Goal: Complete application form

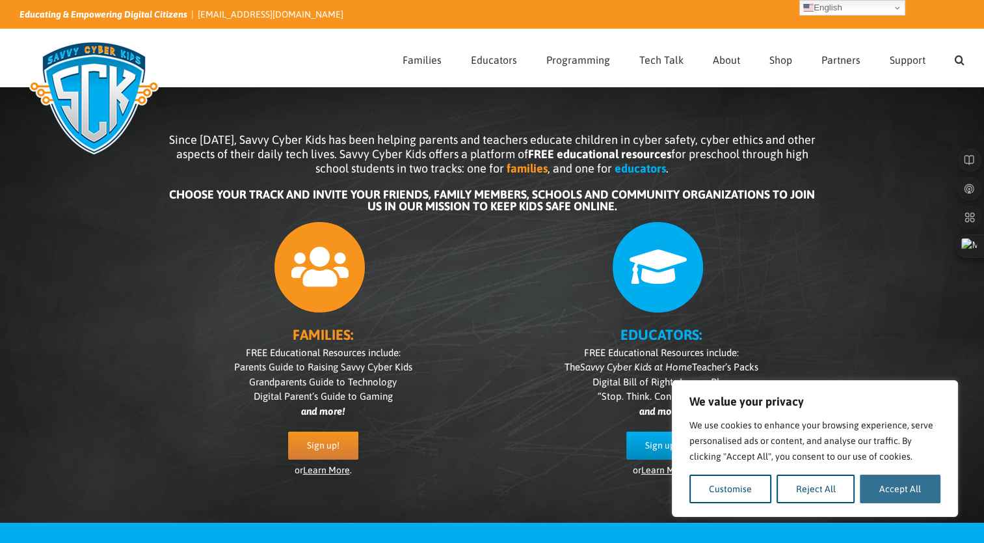
click at [874, 491] on button "Accept All" at bounding box center [900, 488] width 81 height 29
checkbox input "true"
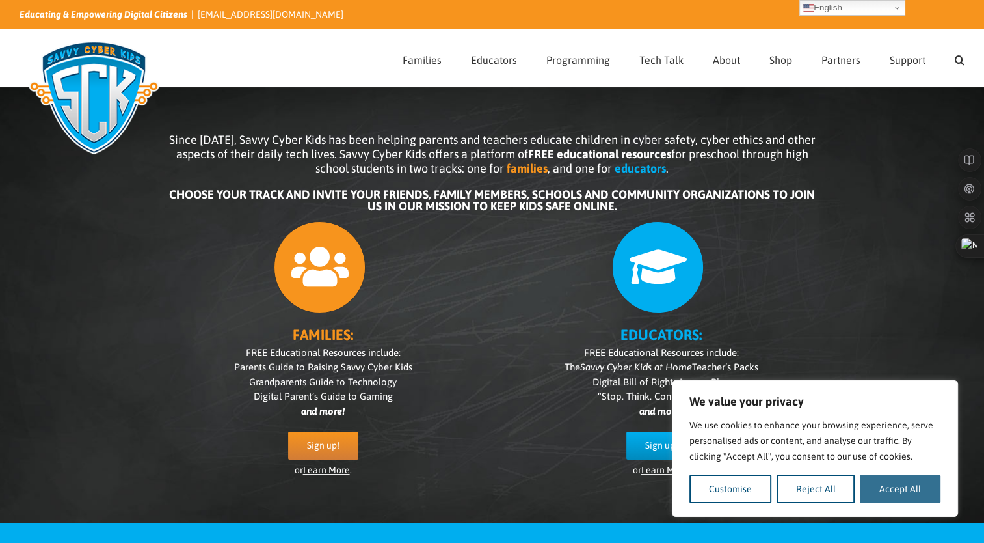
checkbox input "true"
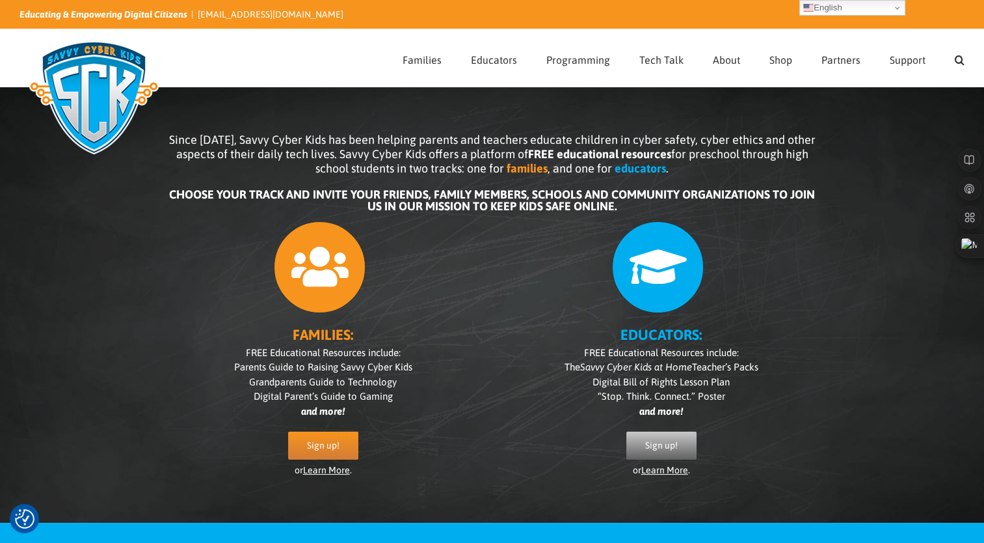
click at [656, 448] on span "Sign up!" at bounding box center [661, 445] width 33 height 11
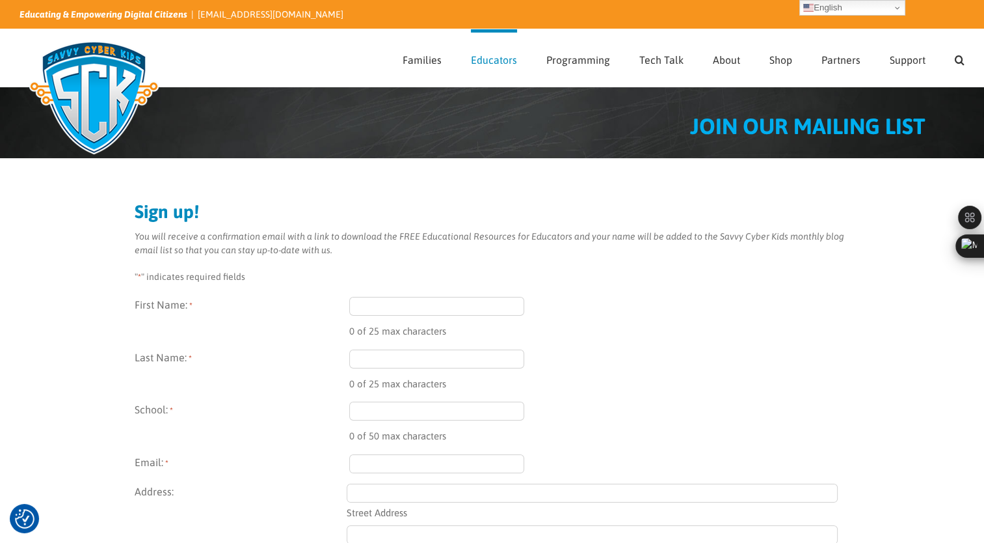
click at [359, 297] on input "First Name: *" at bounding box center [437, 306] width 176 height 19
type input "Dalia"
type input "Nasser"
type input "dal88iah@gmail.com"
select select "Saudi Arabia"
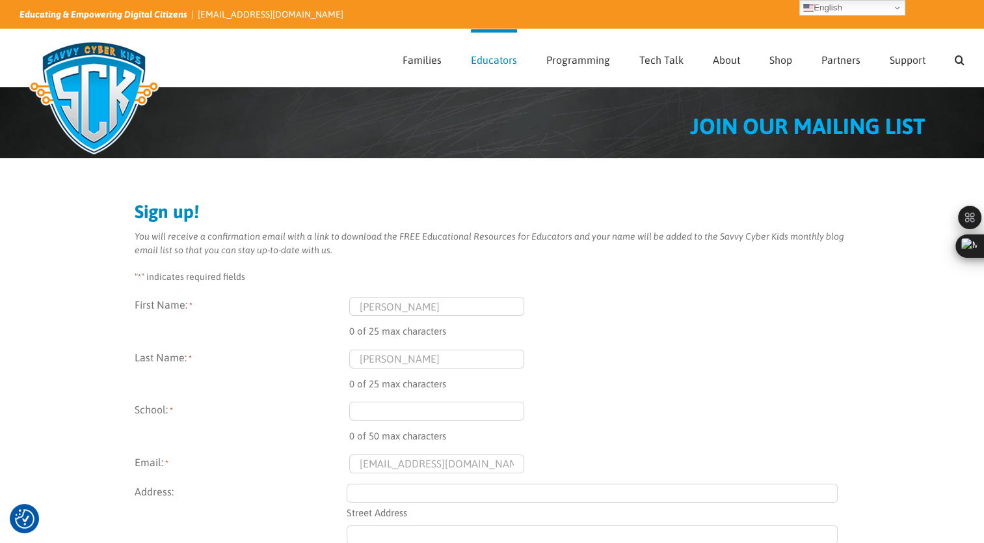
type input "(557) 780-5670"
click at [386, 410] on input "School: *" at bounding box center [437, 410] width 176 height 19
type input "Kingdom Schools"
click at [417, 493] on input "Street Address" at bounding box center [592, 492] width 491 height 19
click at [416, 491] on input "Street Address" at bounding box center [592, 492] width 491 height 19
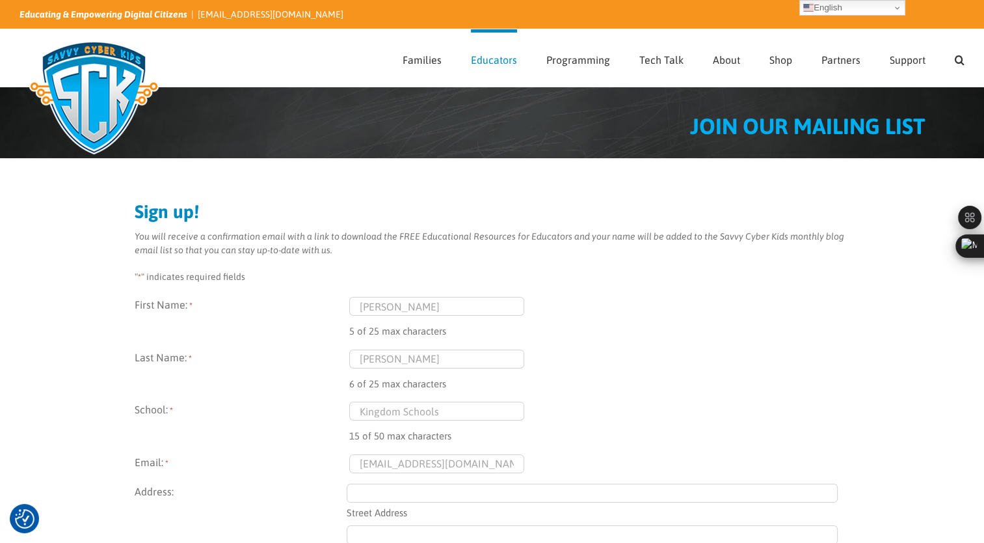
type input "Al Rabei"
type input "Riyadh"
type input "13315"
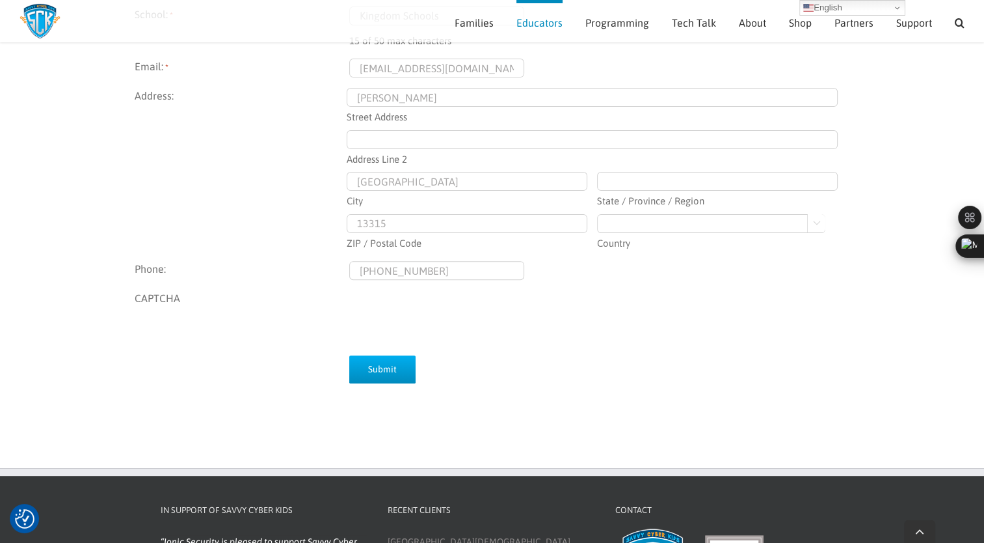
scroll to position [381, 0]
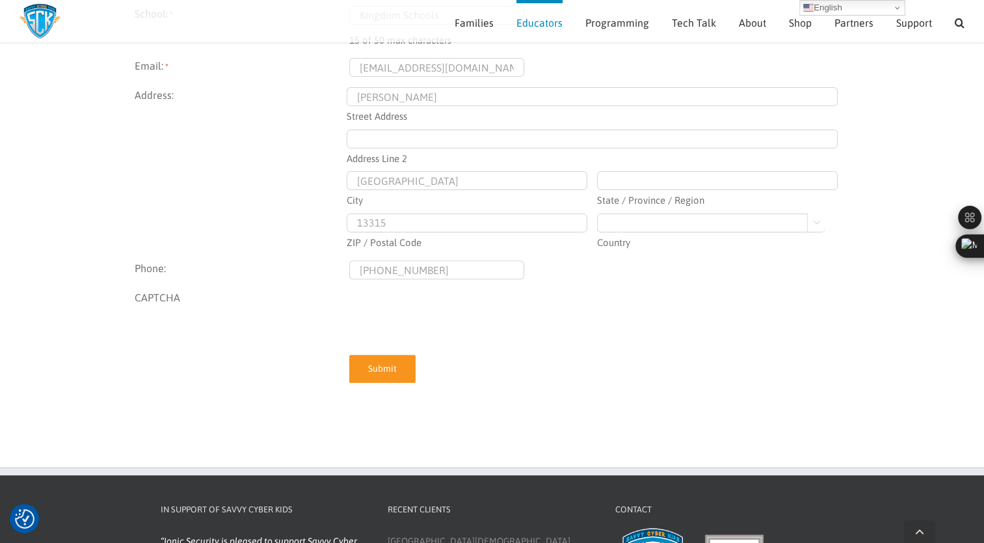
click at [381, 373] on input "Submit" at bounding box center [382, 369] width 66 height 28
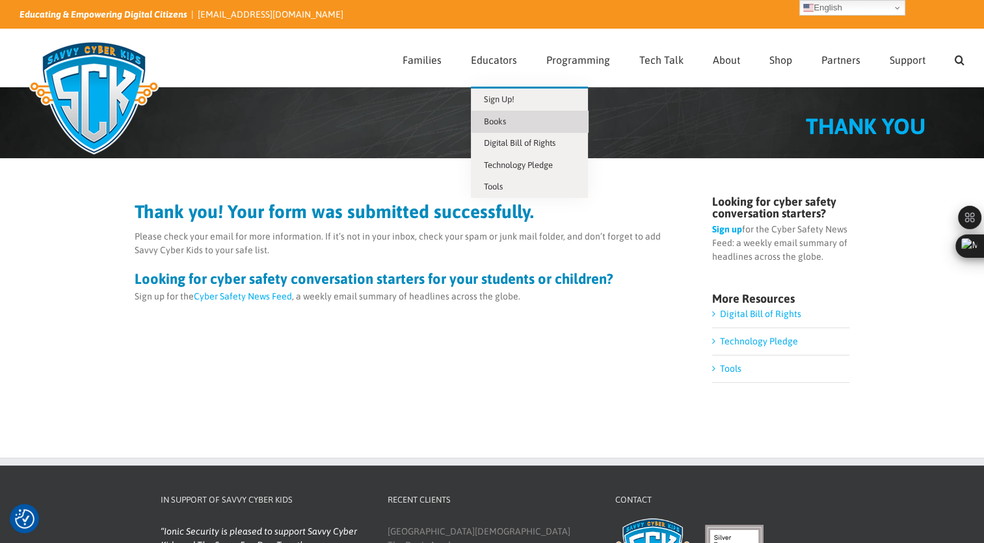
click at [496, 120] on span "Books" at bounding box center [495, 121] width 22 height 10
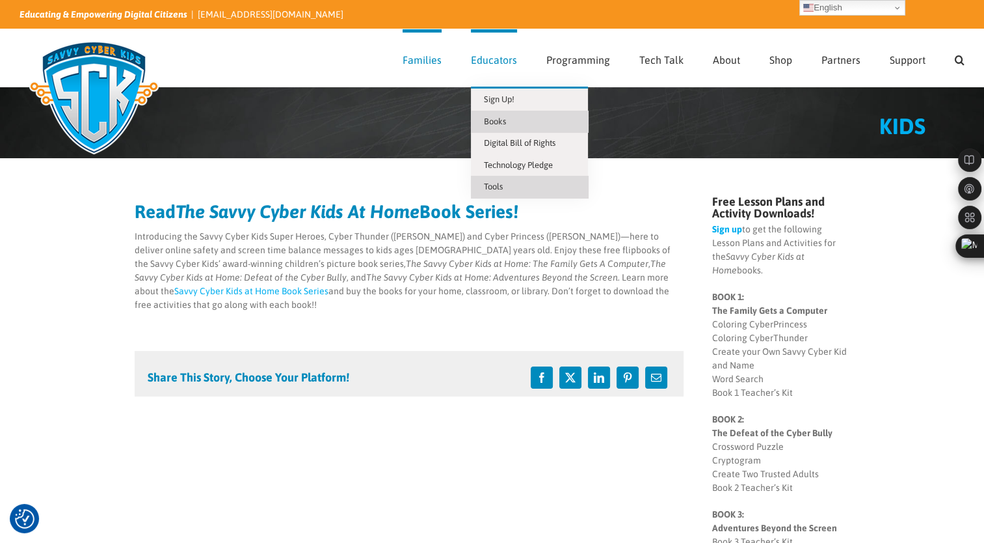
click at [503, 189] on span "Tools" at bounding box center [493, 187] width 19 height 10
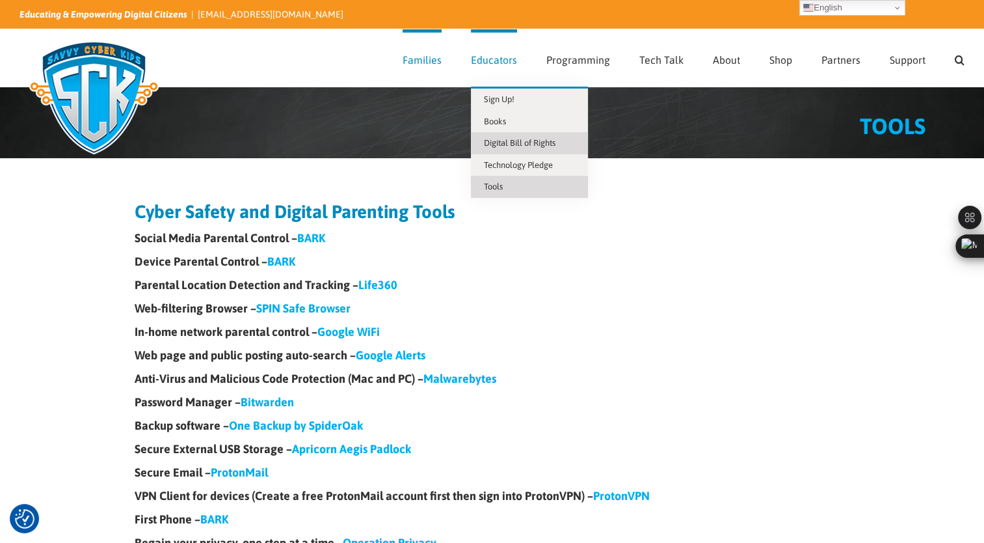
click at [494, 144] on span "Digital Bill of Rights" at bounding box center [520, 143] width 72 height 10
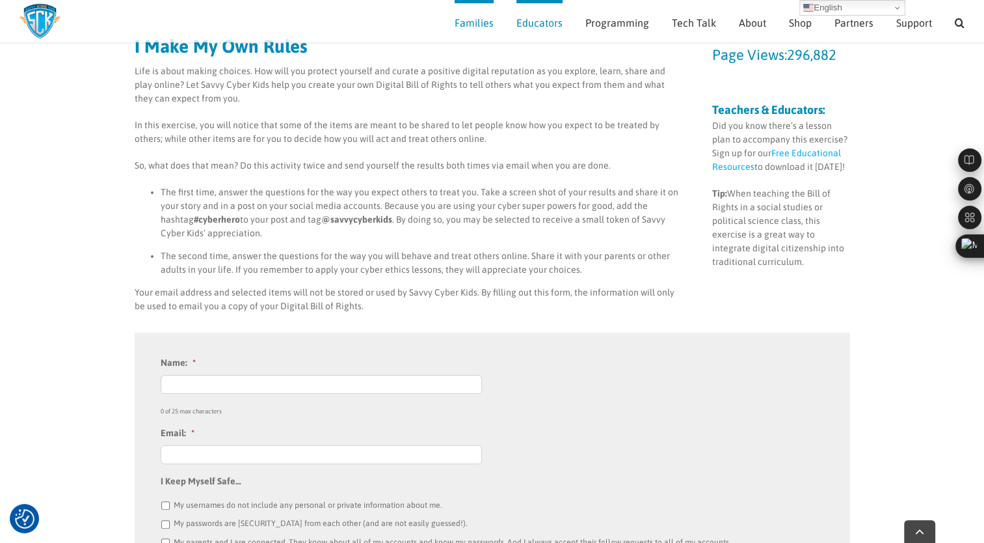
scroll to position [152, 0]
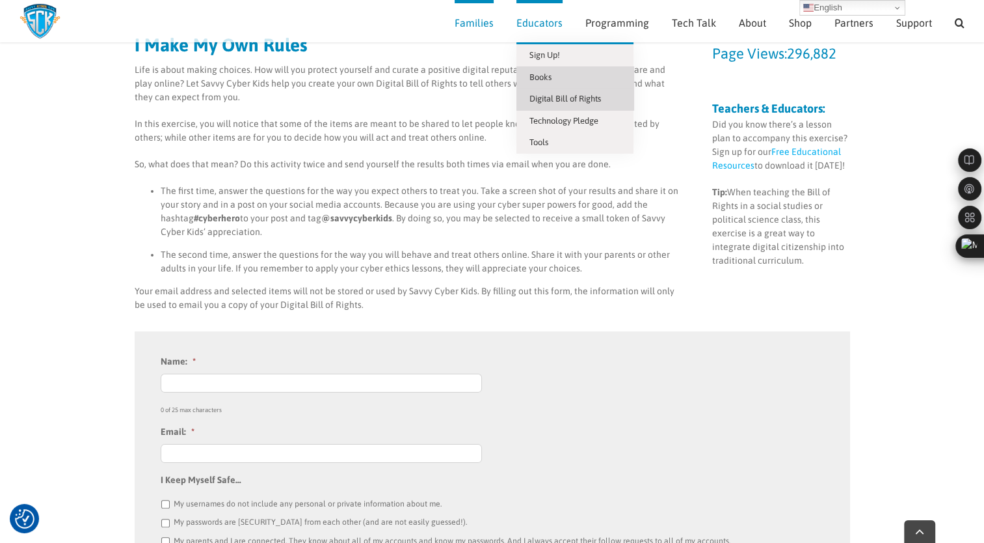
click at [528, 77] on link "Books" at bounding box center [575, 77] width 117 height 22
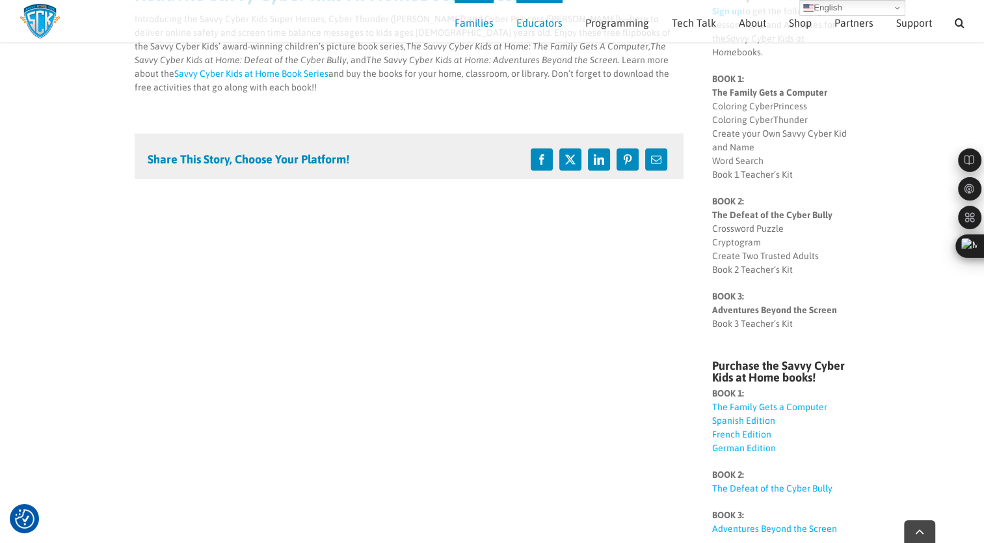
scroll to position [228, 0]
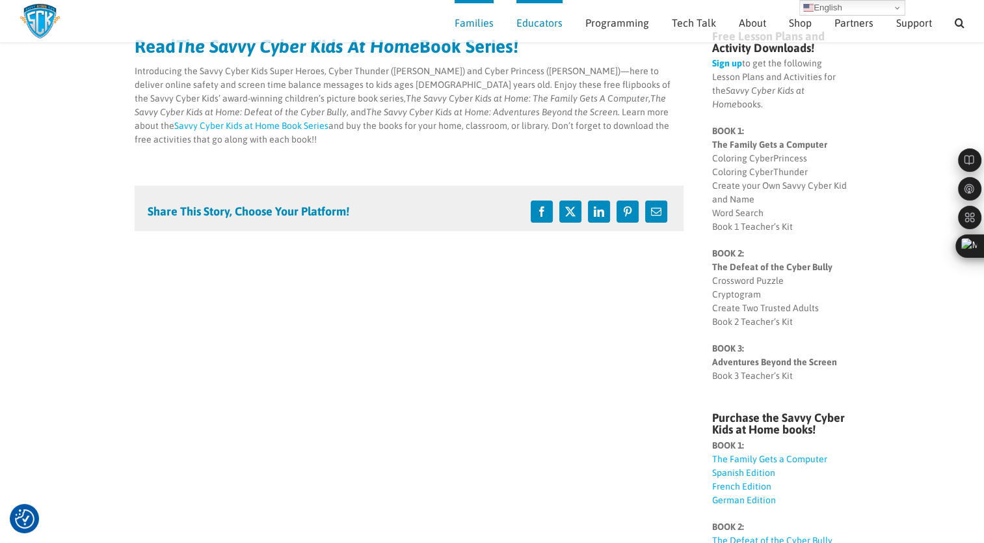
scroll to position [124, 0]
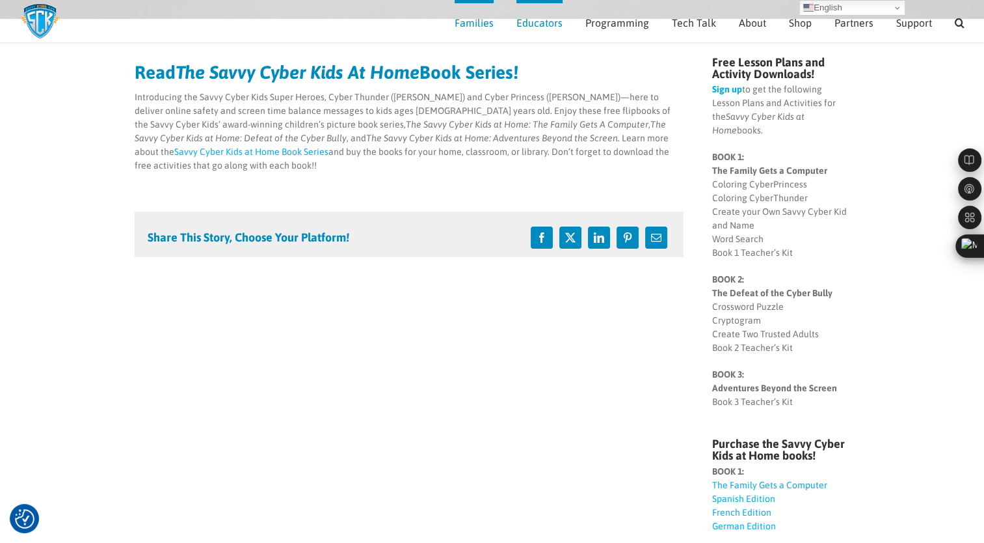
click at [838, 273] on p "BOOK 2: The Defeat of the Cyber Bully Crossword Puzzle Cryptogram Create Two Tr…" at bounding box center [780, 314] width 137 height 82
